Goal: Complete application form

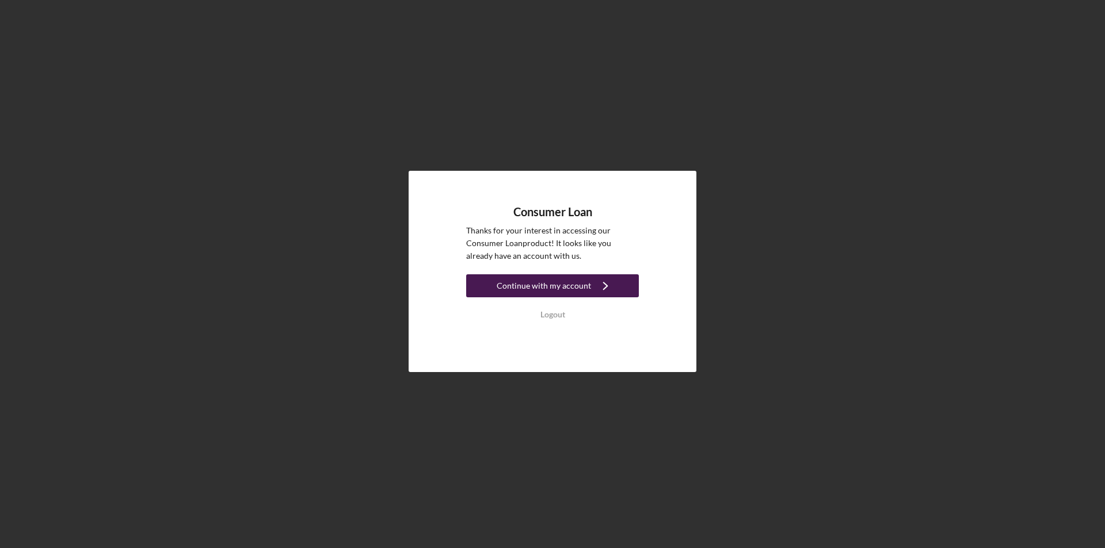
click at [576, 280] on div "Continue with my account" at bounding box center [544, 285] width 94 height 23
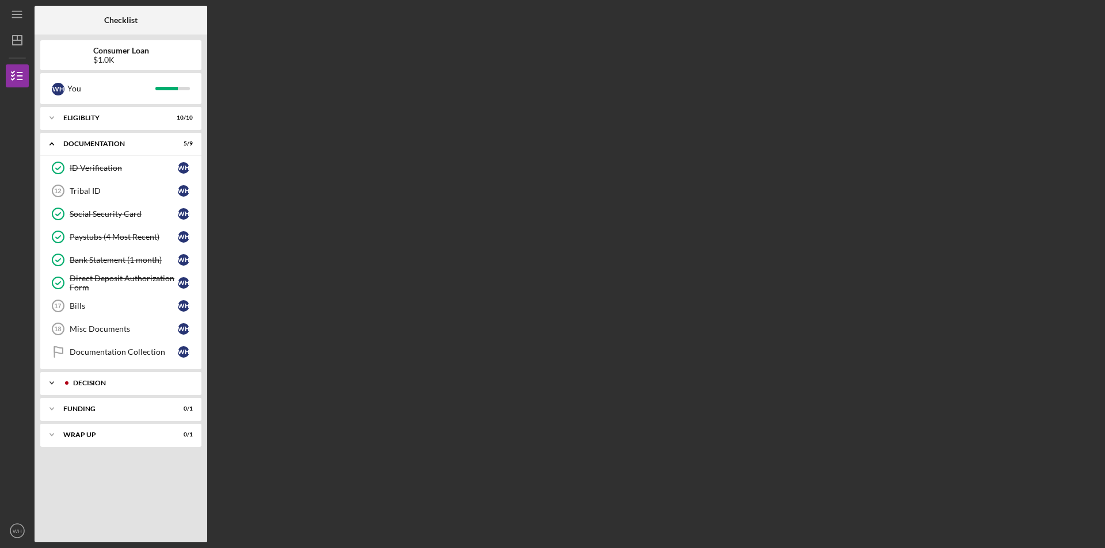
click at [110, 383] on div "Decision" at bounding box center [130, 383] width 114 height 7
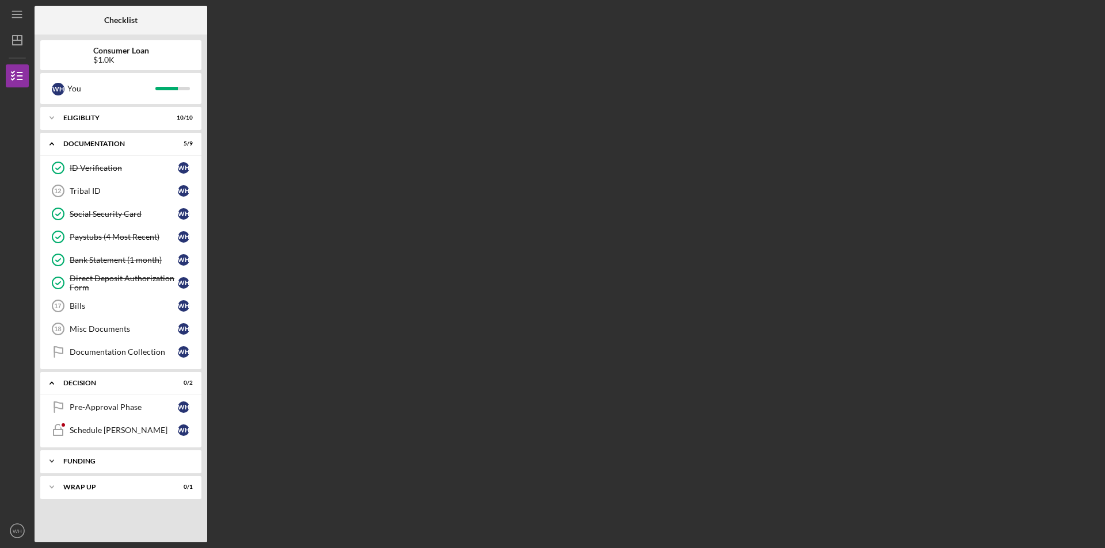
click at [117, 459] on div "Funding" at bounding box center [125, 461] width 124 height 7
click at [112, 510] on div "Icon/Expander Wrap up 0 / 1" at bounding box center [120, 516] width 161 height 23
